Goal: Task Accomplishment & Management: Use online tool/utility

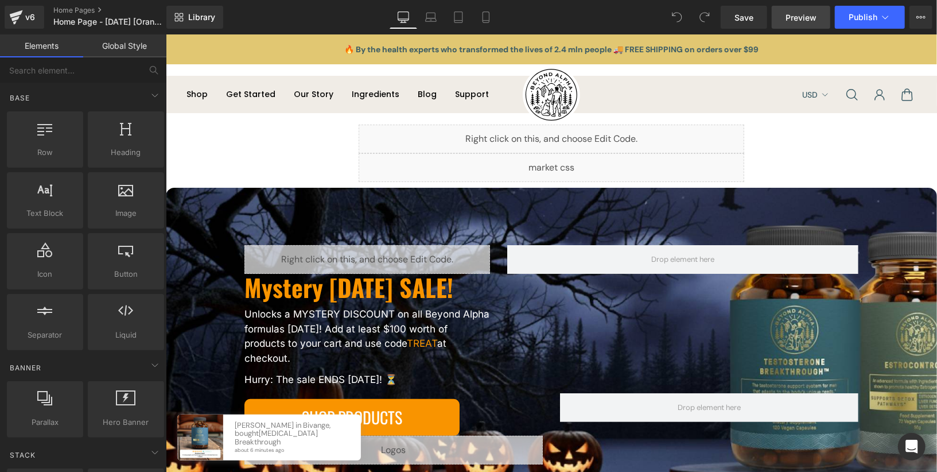
click at [796, 13] on span "Preview" at bounding box center [801, 17] width 31 height 12
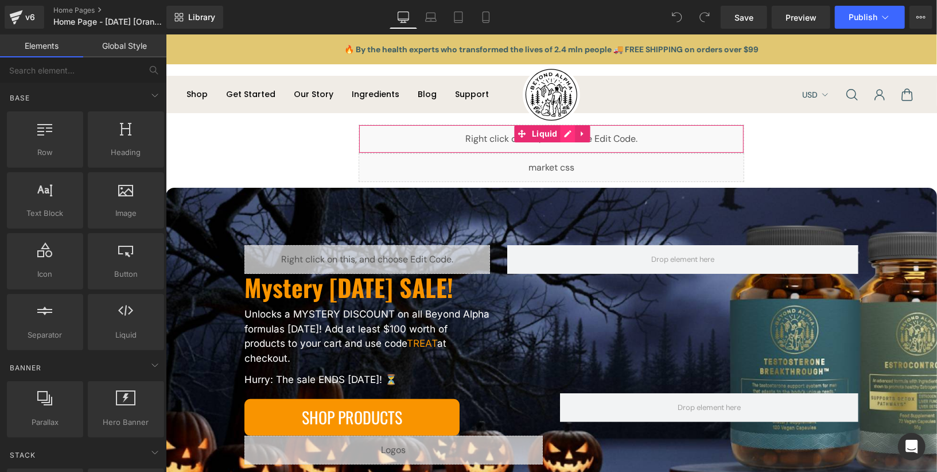
click at [565, 134] on div "Liquid" at bounding box center [551, 138] width 386 height 29
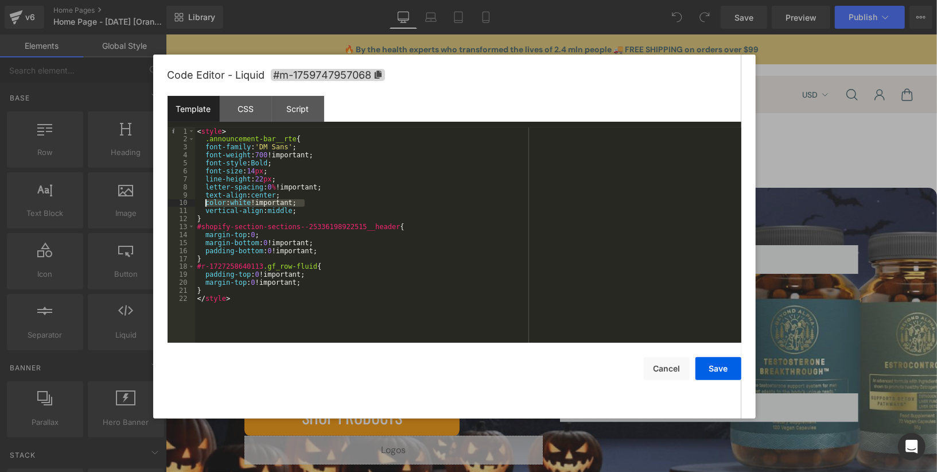
drag, startPoint x: 308, startPoint y: 203, endPoint x: 207, endPoint y: 203, distance: 101.0
click at [207, 203] on div "< style > .announcement-bar__rte { font-family : ' DM Sans ' ; font-weight : 70…" at bounding box center [468, 242] width 546 height 231
click at [711, 367] on button "Save" at bounding box center [719, 368] width 46 height 23
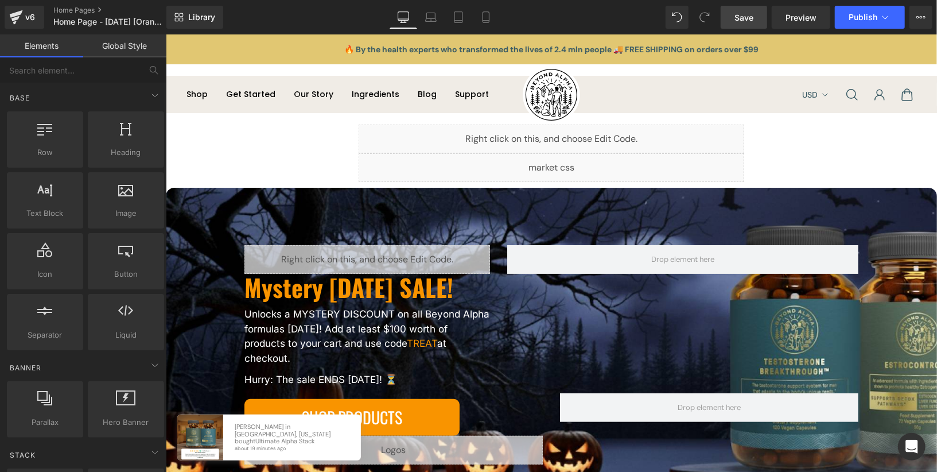
click at [747, 22] on span "Save" at bounding box center [744, 17] width 19 height 12
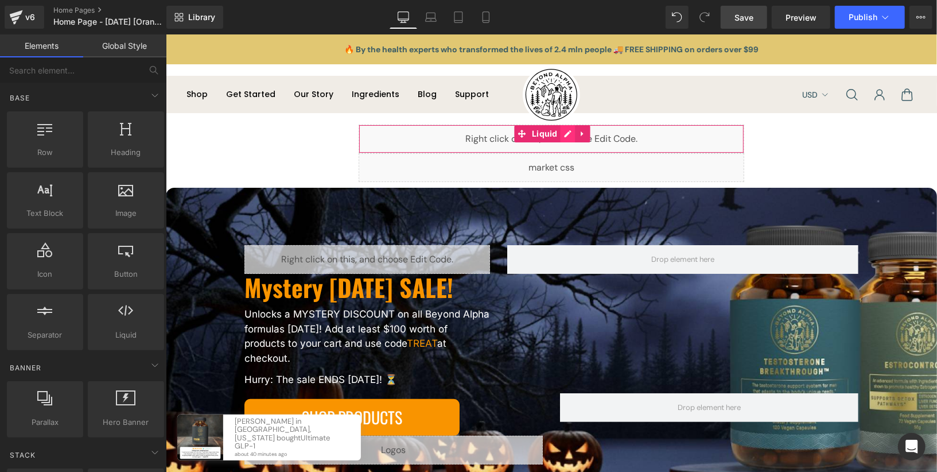
click at [565, 137] on div "Liquid" at bounding box center [551, 138] width 386 height 29
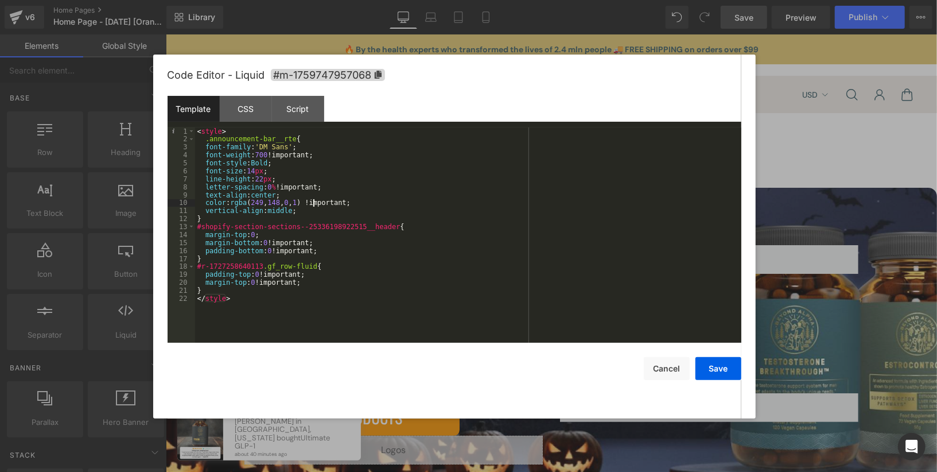
click at [313, 202] on div "< style > .announcement-bar__rte { font-family : ' DM Sans ' ; font-weight : 70…" at bounding box center [468, 242] width 546 height 231
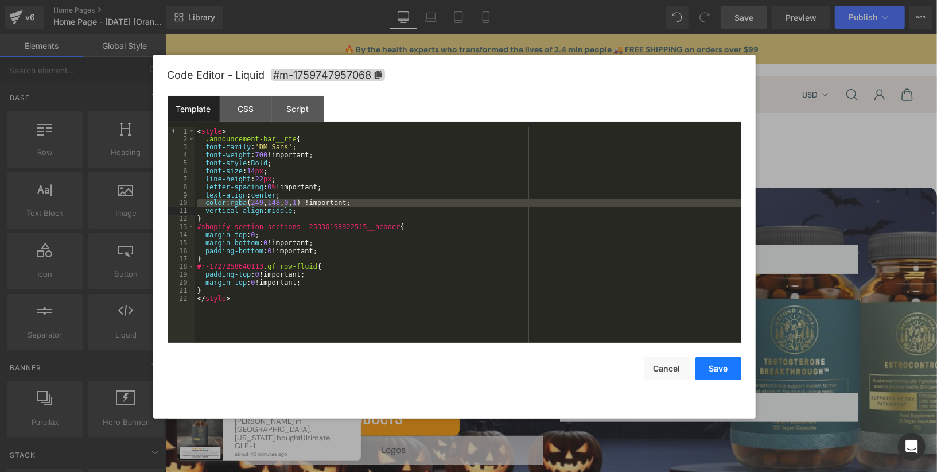
click at [696, 362] on button "Save" at bounding box center [719, 368] width 46 height 23
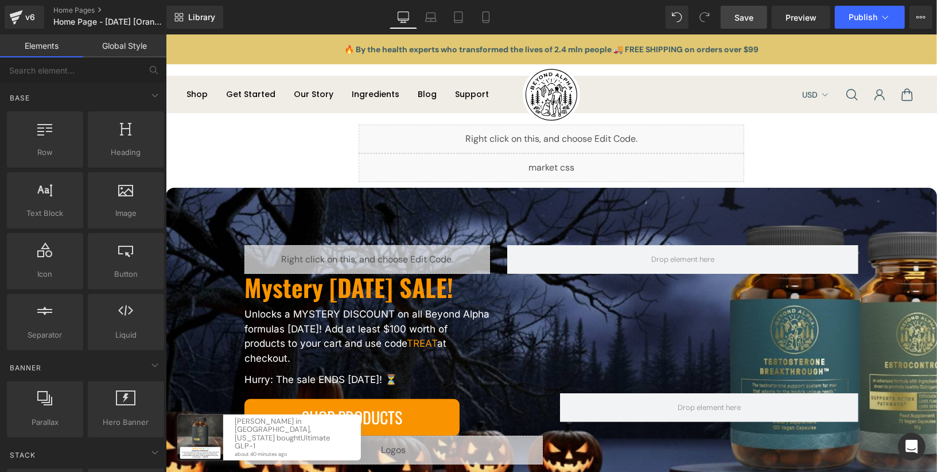
click at [746, 24] on link "Save" at bounding box center [744, 17] width 46 height 23
